Goal: Check status: Check status

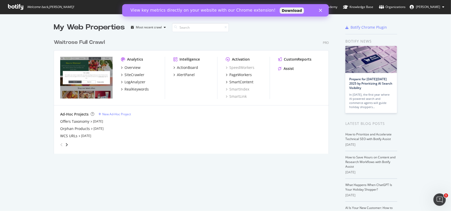
click at [322, 12] on div "View key metrics directly on your website with our Chrome extension! Download" at bounding box center [225, 10] width 206 height 8
click at [320, 11] on polygon "Close" at bounding box center [319, 10] width 3 height 3
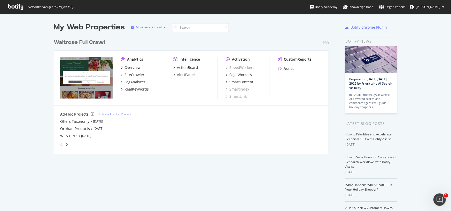
click at [141, 27] on div "Most recent crawl" at bounding box center [149, 27] width 26 height 3
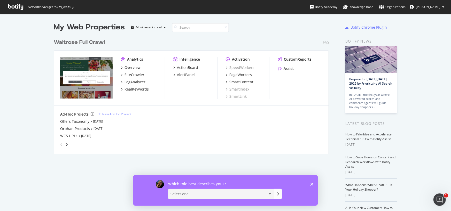
click at [312, 183] on icon "Close survey" at bounding box center [311, 183] width 3 height 3
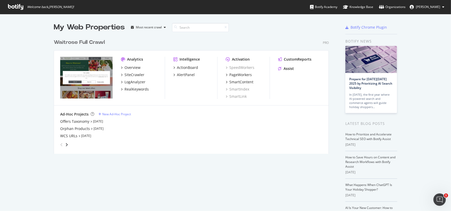
click at [21, 6] on icon at bounding box center [15, 7] width 15 height 6
click at [76, 44] on div "Waitrose Full Crawl" at bounding box center [79, 42] width 51 height 7
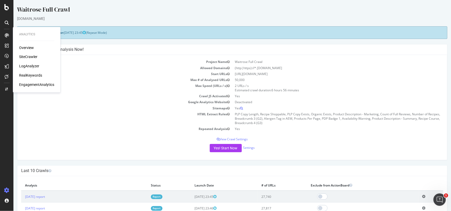
click at [7, 32] on div at bounding box center [7, 35] width 8 height 8
